Goal: Task Accomplishment & Management: Manage account settings

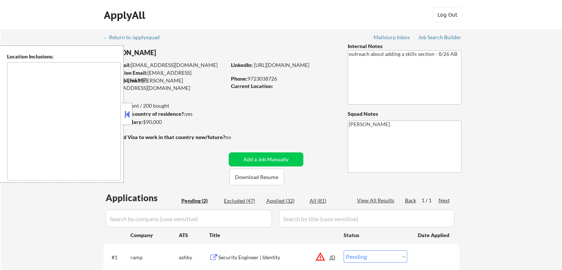
select select ""pending""
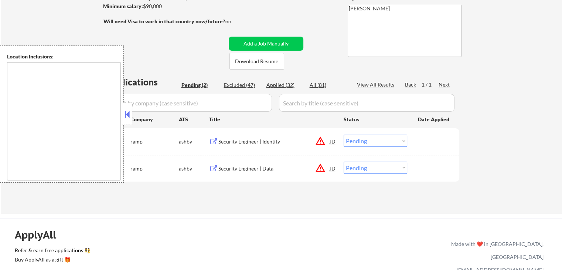
scroll to position [148, 0]
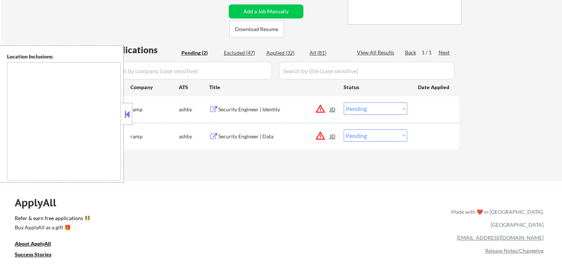
click at [216, 108] on button at bounding box center [213, 109] width 9 height 7
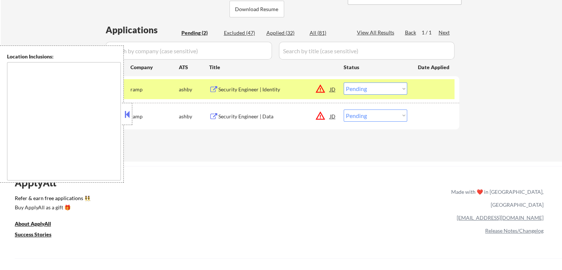
scroll to position [185, 0]
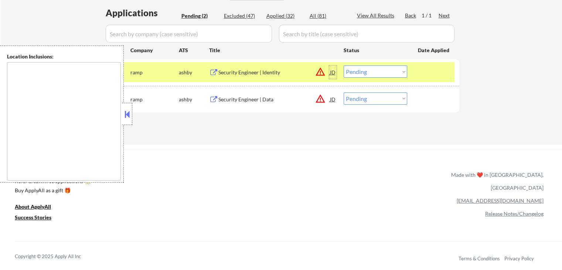
click at [335, 72] on div "JD" at bounding box center [332, 71] width 7 height 13
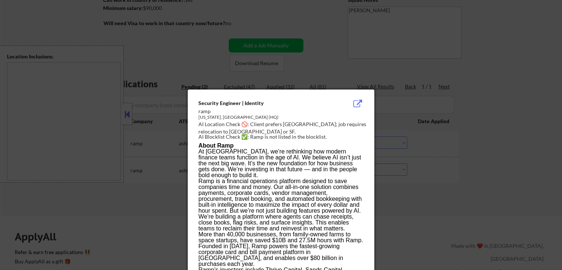
scroll to position [74, 0]
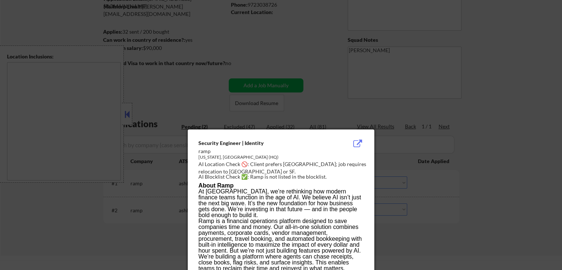
click at [393, 46] on div at bounding box center [281, 135] width 562 height 270
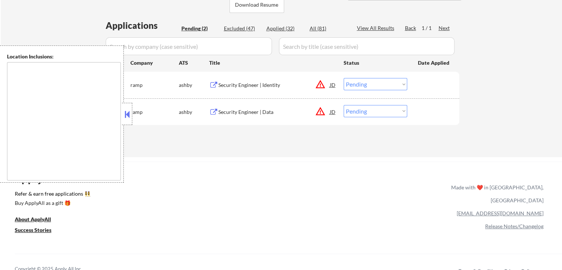
scroll to position [185, 0]
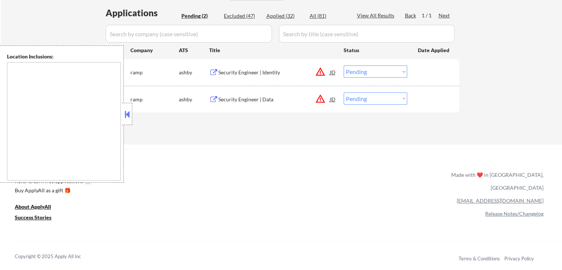
drag, startPoint x: 128, startPoint y: 116, endPoint x: 123, endPoint y: 105, distance: 12.7
click at [127, 115] on button at bounding box center [127, 114] width 8 height 11
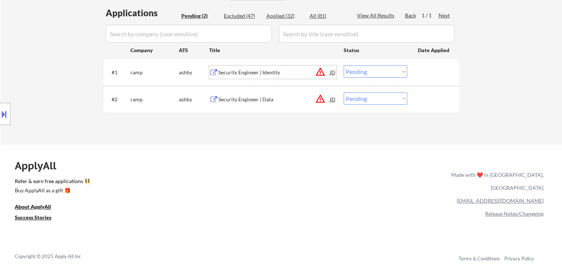
click at [257, 77] on div "Security Engineer | Identity" at bounding box center [274, 71] width 112 height 13
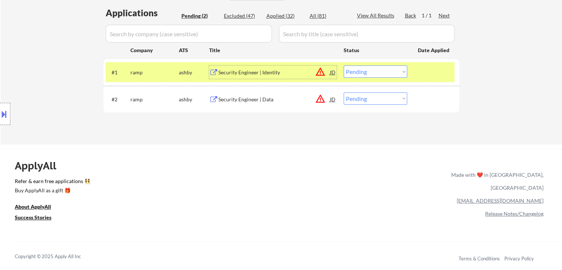
click at [212, 72] on button at bounding box center [213, 72] width 9 height 7
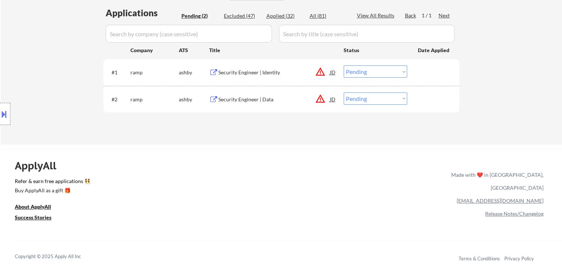
click at [215, 98] on button at bounding box center [213, 99] width 9 height 7
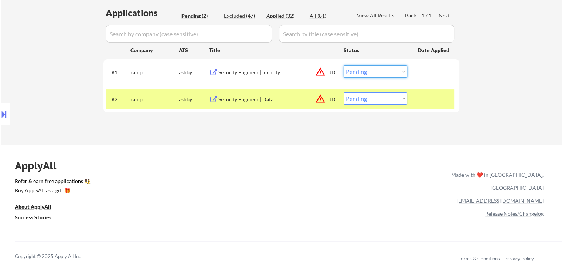
click at [373, 73] on select "Choose an option... Pending Applied Excluded (Questions) Excluded (Expired) Exc…" at bounding box center [375, 71] width 64 height 12
select select ""applied""
click at [343, 65] on select "Choose an option... Pending Applied Excluded (Questions) Excluded (Expired) Exc…" at bounding box center [375, 71] width 64 height 12
click at [369, 100] on select "Choose an option... Pending Applied Excluded (Questions) Excluded (Expired) Exc…" at bounding box center [375, 98] width 64 height 12
select select ""applied""
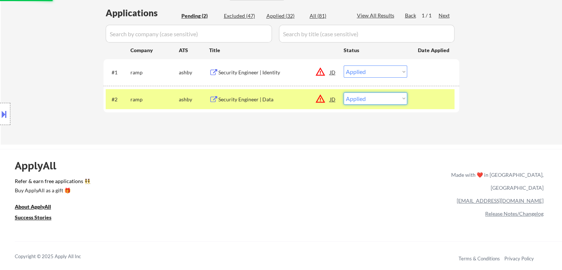
click at [343, 92] on select "Choose an option... Pending Applied Excluded (Questions) Excluded (Expired) Exc…" at bounding box center [375, 98] width 64 height 12
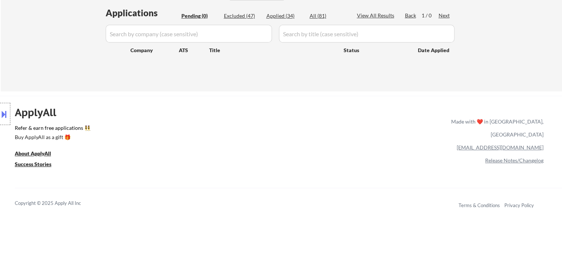
scroll to position [0, 0]
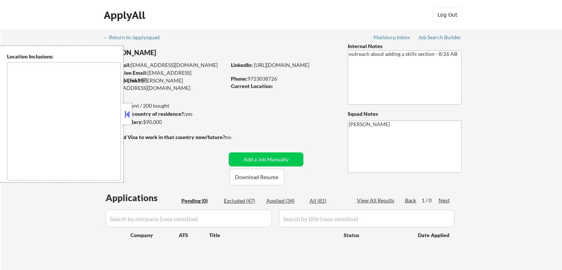
scroll to position [37, 0]
